Goal: Find specific page/section

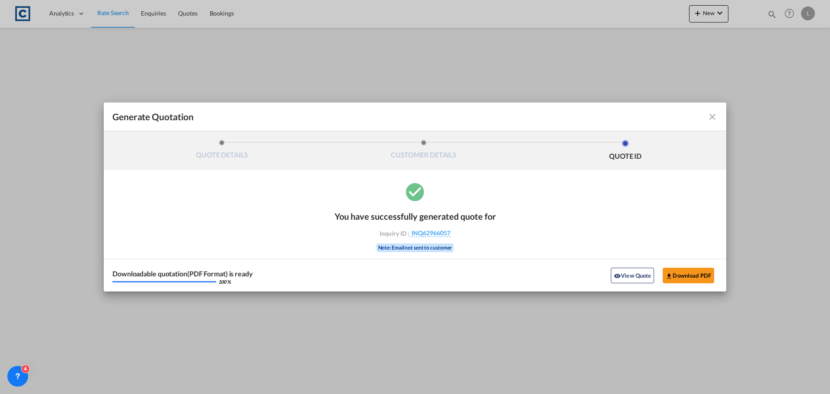
click at [710, 116] on md-icon "icon-close fg-AAA8AD cursor m-0" at bounding box center [712, 116] width 10 height 10
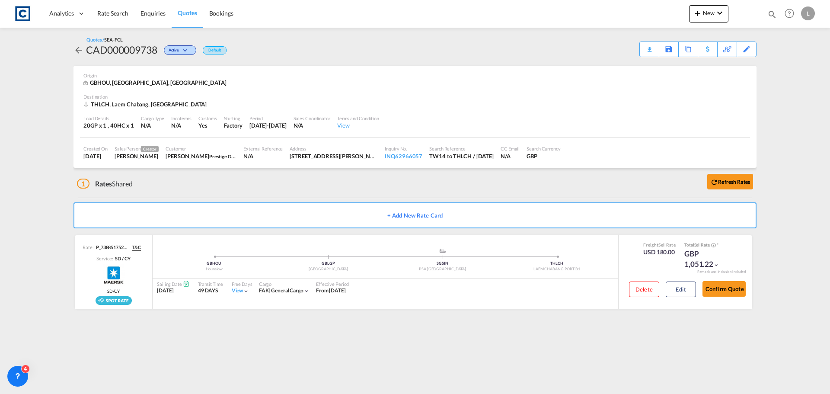
click at [771, 17] on md-icon "icon-magnify" at bounding box center [772, 15] width 10 height 10
click at [606, 14] on md-icon "icon-close" at bounding box center [604, 14] width 10 height 10
click at [187, 10] on span "Quotes" at bounding box center [187, 12] width 19 height 7
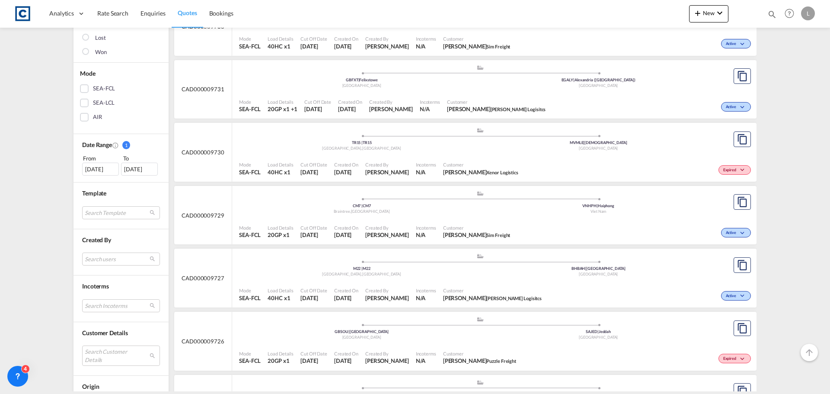
scroll to position [173, 0]
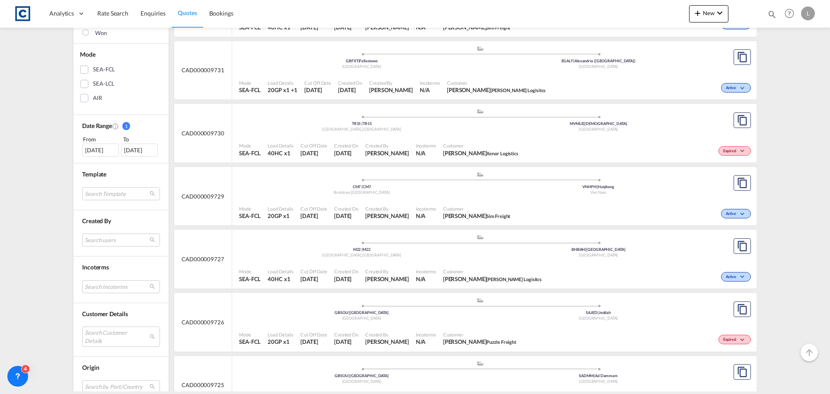
click at [562, 261] on div ".a{fill:#aaa8ad;} .a{fill:#aaa8ad;} M22 | [GEOGRAPHIC_DATA] , [GEOGRAPHIC_DATA]…" at bounding box center [480, 248] width 482 height 28
